Goal: Task Accomplishment & Management: Manage account settings

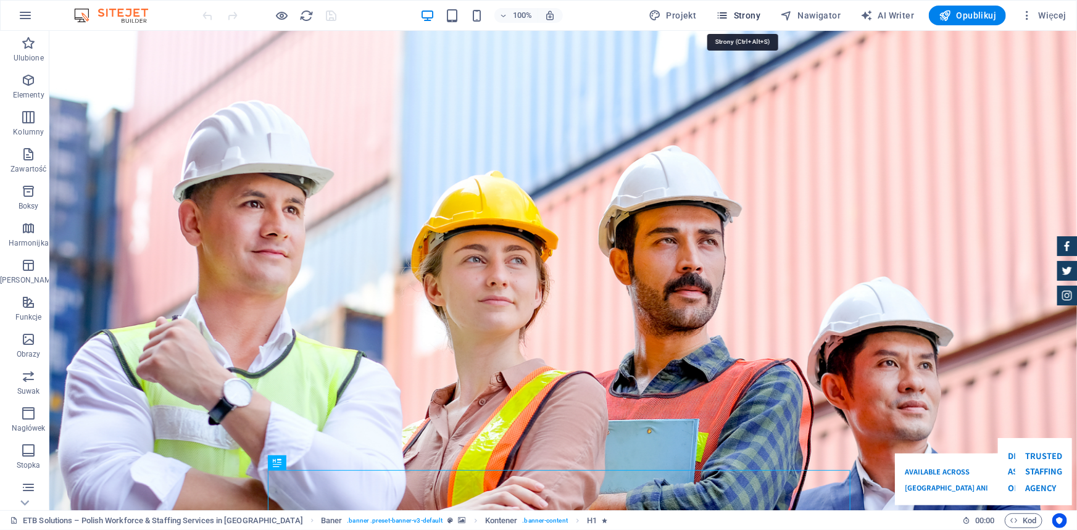
click at [735, 17] on span "Strony" at bounding box center [738, 15] width 44 height 12
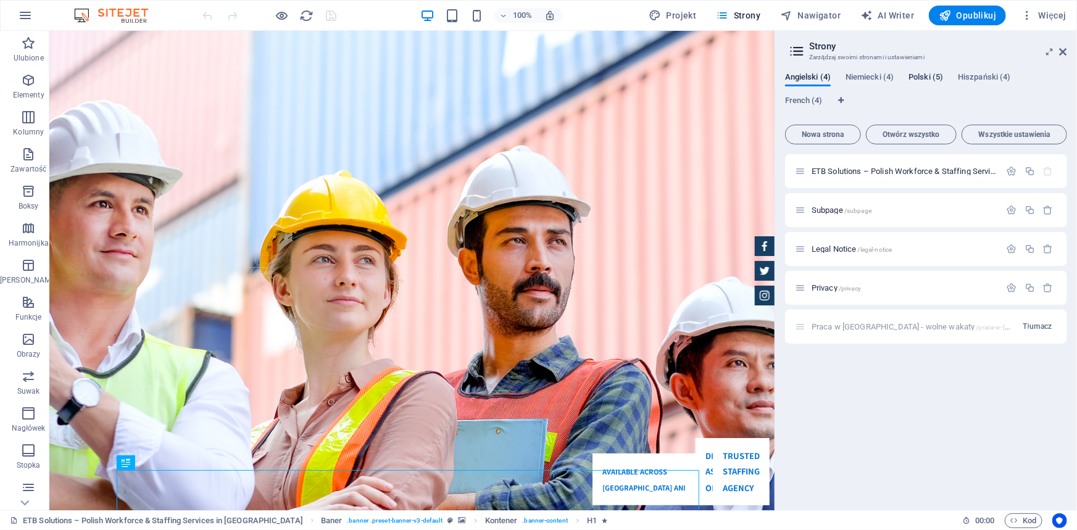
click at [926, 80] on span "Polski (5)" at bounding box center [925, 78] width 35 height 17
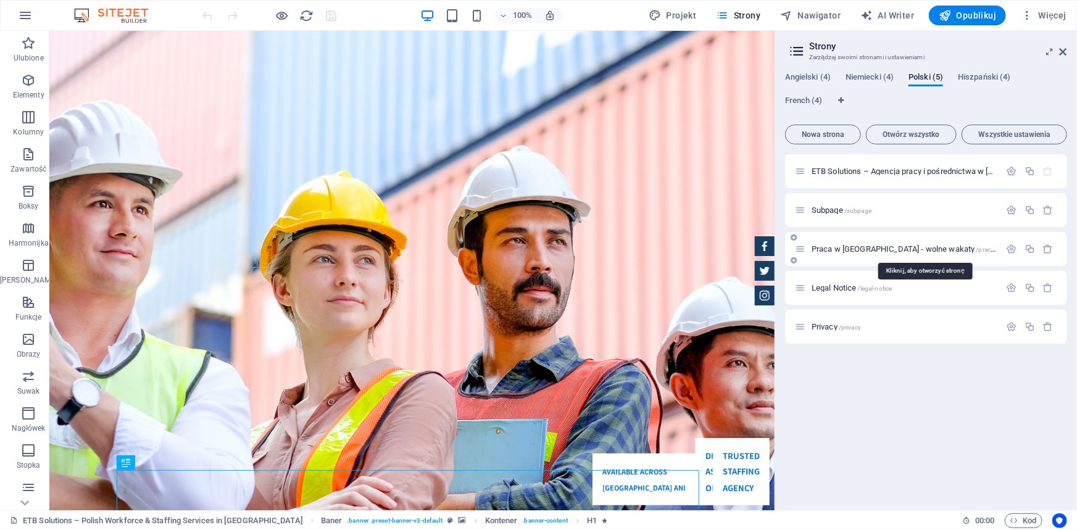
click at [864, 252] on span "Praca w [GEOGRAPHIC_DATA] - wolne wakaty /praca-w-[GEOGRAPHIC_DATA]-[GEOGRAPHIC…" at bounding box center [1003, 248] width 384 height 9
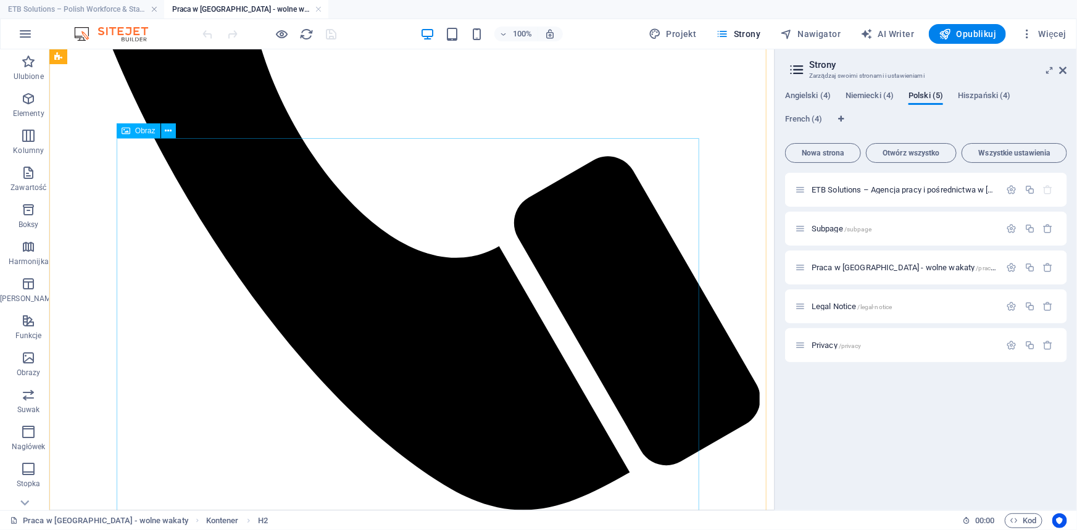
scroll to position [953, 0]
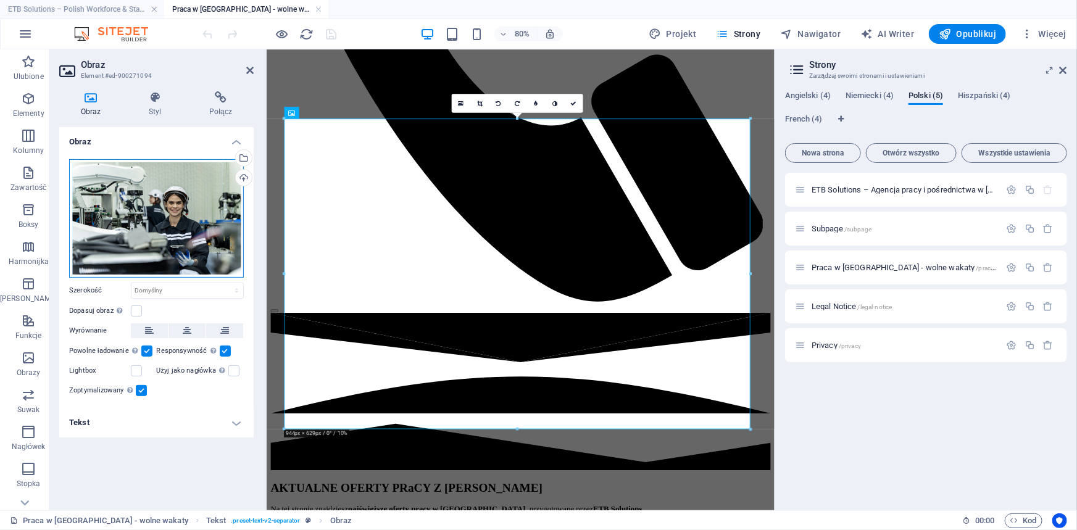
click at [111, 209] on div "Przeciągnij pliki tutaj, kliknij, aby wybrać pliki lub wybierz pliki z Plików l…" at bounding box center [156, 218] width 175 height 118
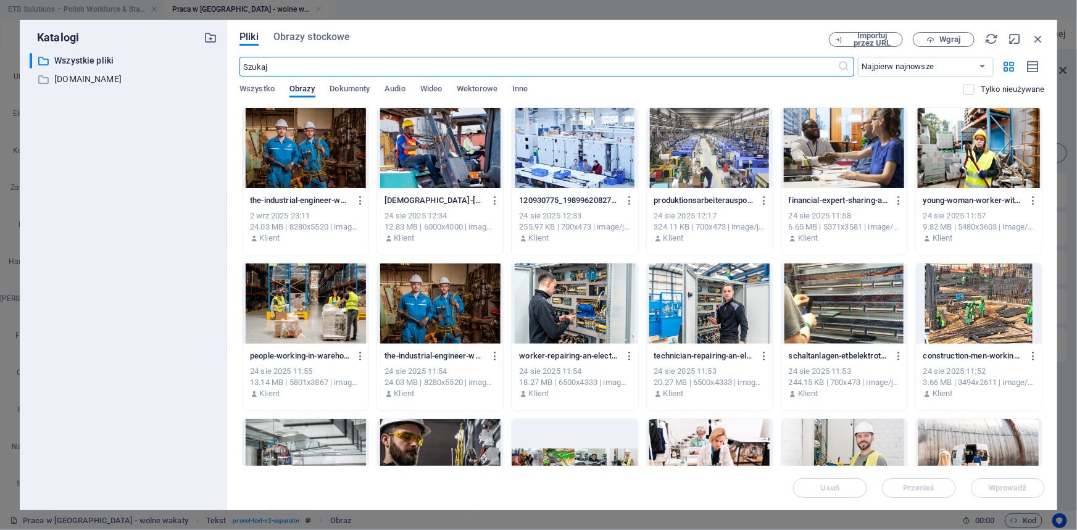
scroll to position [1423, 0]
click at [948, 43] on span "Wgraj" at bounding box center [950, 39] width 20 height 7
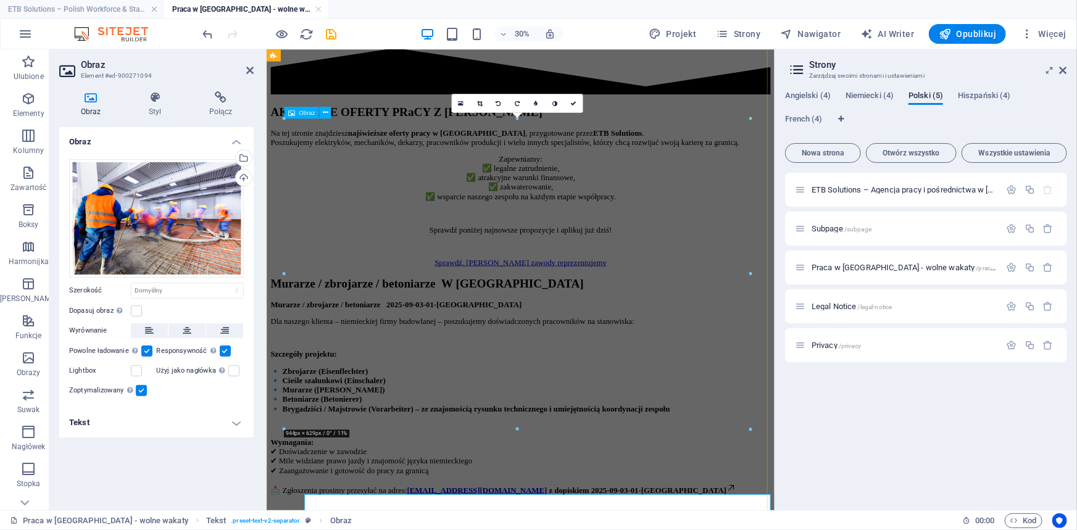
scroll to position [953, 0]
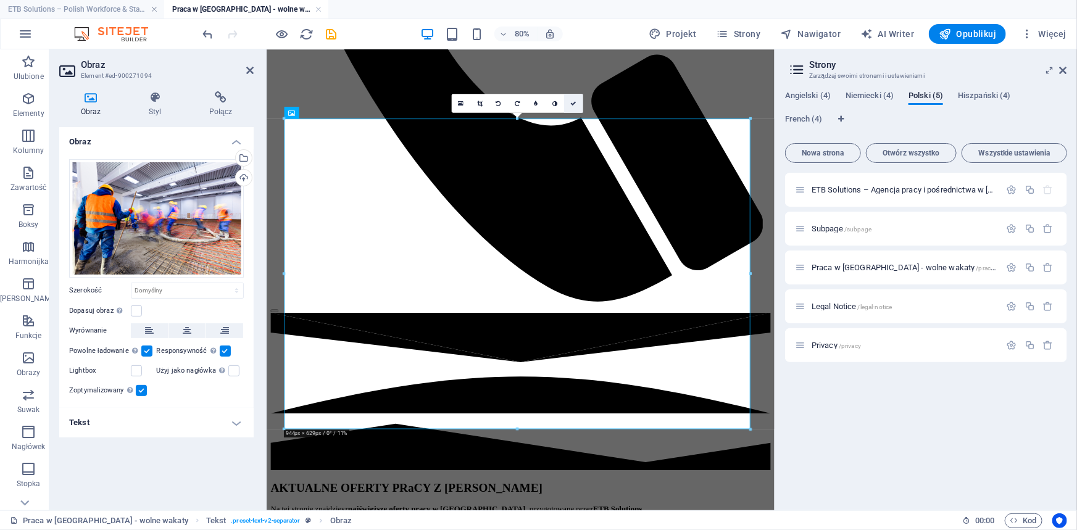
click at [570, 106] on link at bounding box center [573, 103] width 19 height 19
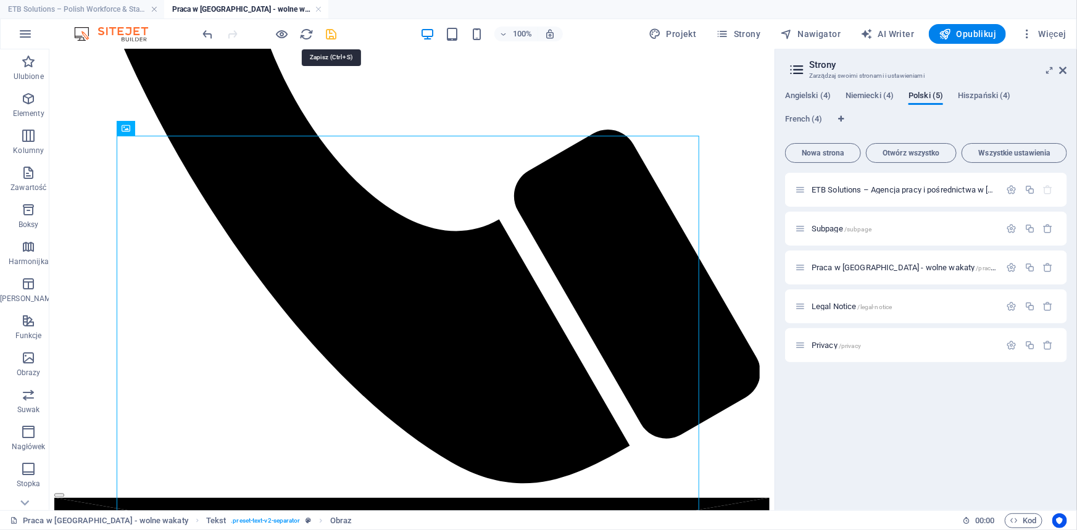
click at [327, 33] on icon "save" at bounding box center [332, 34] width 14 height 14
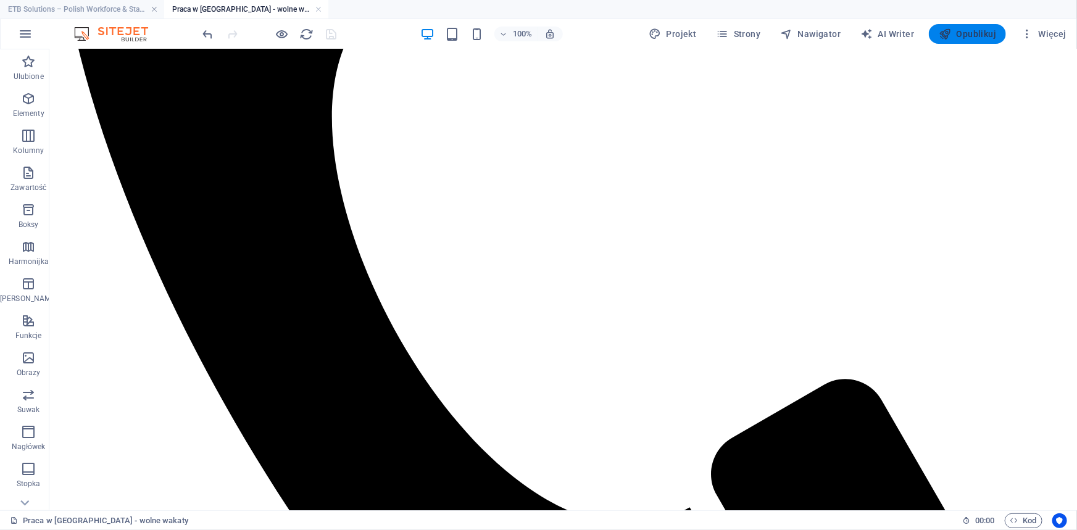
click at [971, 26] on button "Opublikuj" at bounding box center [967, 34] width 77 height 20
